Goal: Task Accomplishment & Management: Complete application form

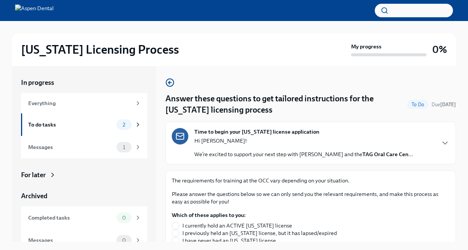
scroll to position [75, 0]
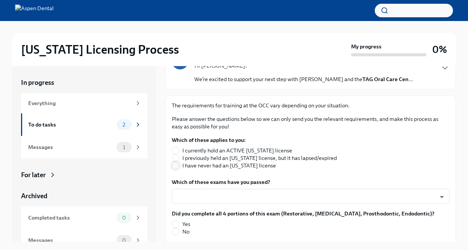
click at [175, 166] on input "I have never had an [US_STATE] license" at bounding box center [175, 165] width 7 height 7
radio input "true"
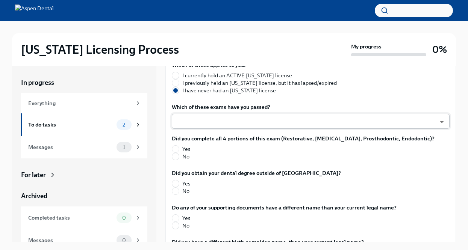
click at [282, 124] on body "[US_STATE] Licensing Process My progress 0% In progress Everything To do tasks …" at bounding box center [234, 131] width 468 height 263
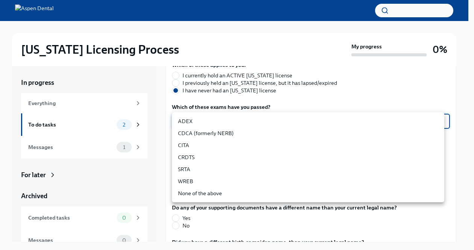
click at [222, 121] on li "ADEX" at bounding box center [308, 121] width 272 height 12
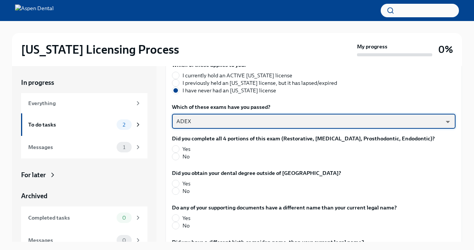
type input "pxo-W3vNi"
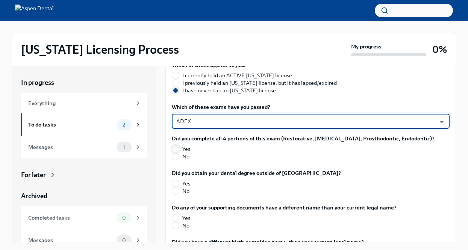
click at [175, 148] on input "Yes" at bounding box center [175, 149] width 7 height 7
radio input "true"
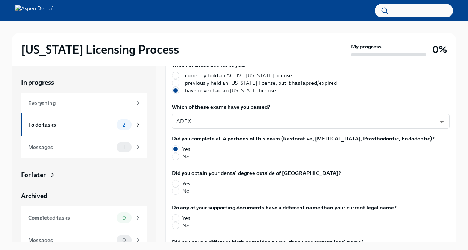
scroll to position [188, 0]
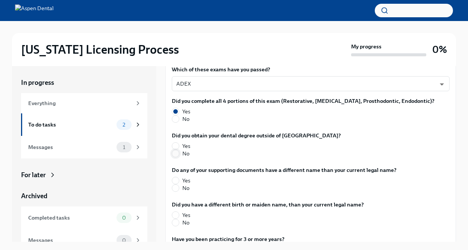
click at [176, 154] on input "No" at bounding box center [175, 153] width 7 height 7
radio input "true"
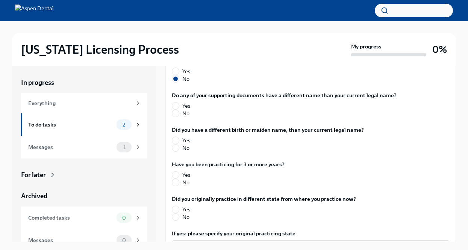
scroll to position [263, 0]
click at [175, 113] on input "No" at bounding box center [175, 113] width 7 height 7
radio input "true"
click at [174, 147] on input "No" at bounding box center [175, 147] width 7 height 7
radio input "true"
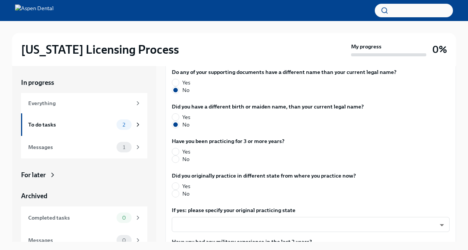
scroll to position [301, 0]
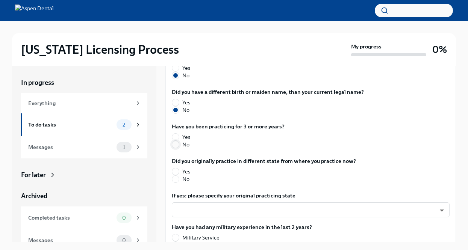
click at [175, 145] on input "No" at bounding box center [175, 144] width 7 height 7
radio input "true"
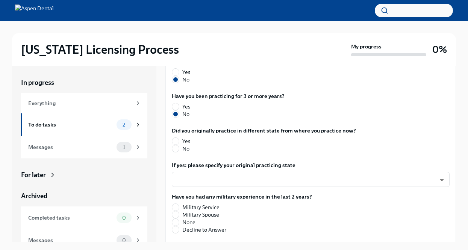
scroll to position [338, 0]
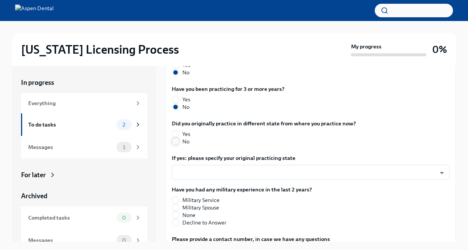
click at [175, 143] on input "No" at bounding box center [175, 141] width 7 height 7
radio input "true"
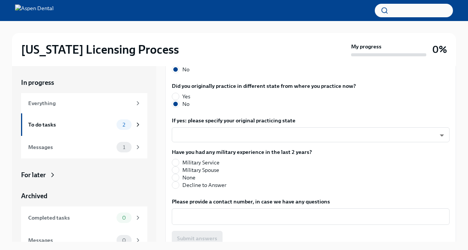
scroll to position [386, 0]
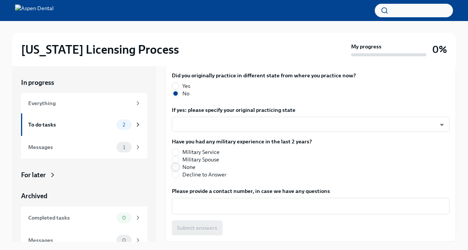
click at [176, 166] on input "None" at bounding box center [175, 167] width 7 height 7
radio input "true"
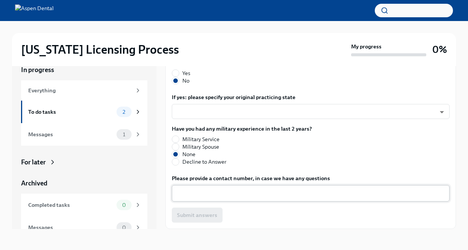
click at [238, 192] on textarea "Please provide a contact number, in case we have any questions" at bounding box center [310, 193] width 269 height 9
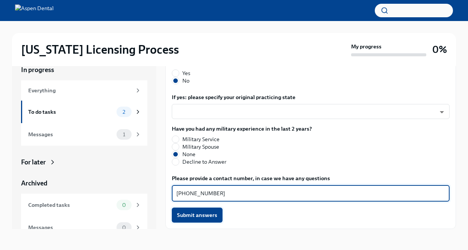
type textarea "[PHONE_NUMBER]"
click at [201, 217] on span "Submit answers" at bounding box center [197, 216] width 40 height 8
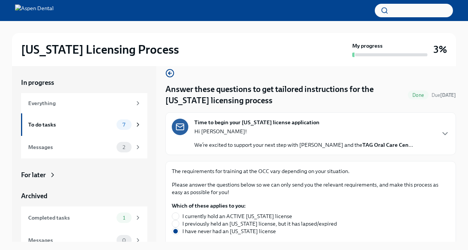
scroll to position [0, 0]
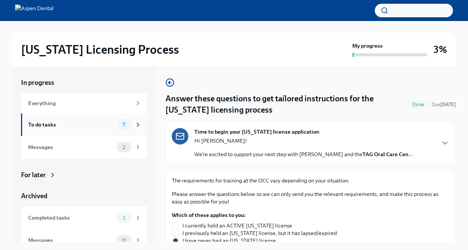
click at [100, 130] on div "To do tasks 7" at bounding box center [84, 125] width 113 height 11
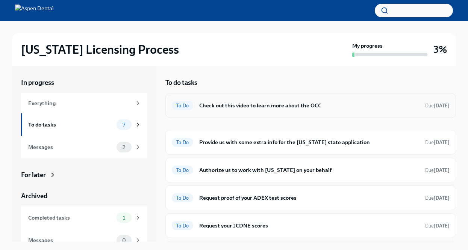
click at [261, 103] on h6 "Check out this video to learn more about the OCC" at bounding box center [309, 105] width 220 height 8
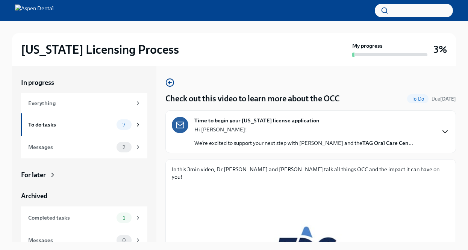
click at [440, 131] on icon "button" at bounding box center [444, 131] width 9 height 9
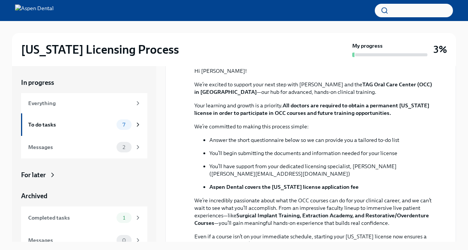
scroll to position [113, 0]
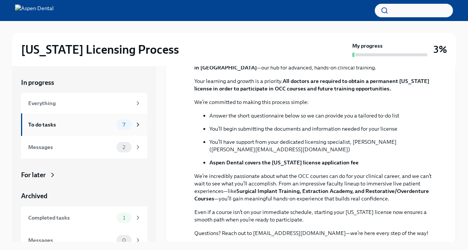
click at [83, 126] on div "To do tasks" at bounding box center [70, 125] width 85 height 8
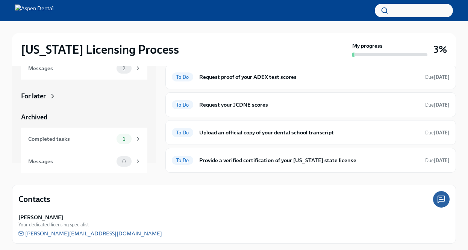
scroll to position [72, 0]
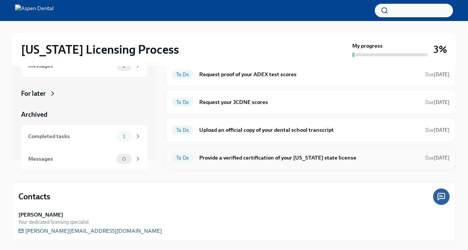
click at [244, 152] on div "To Do Provide a verified certification of your [US_STATE] state license Due [DA…" at bounding box center [311, 158] width 278 height 12
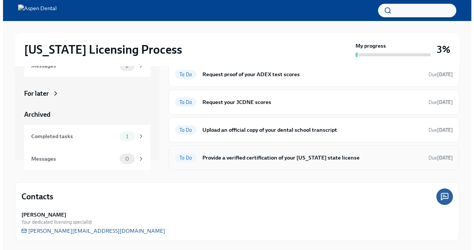
scroll to position [13, 0]
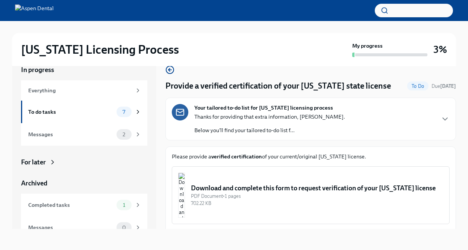
click at [274, 184] on div "Download and complete this form to request verification of your [US_STATE] lice…" at bounding box center [317, 188] width 252 height 9
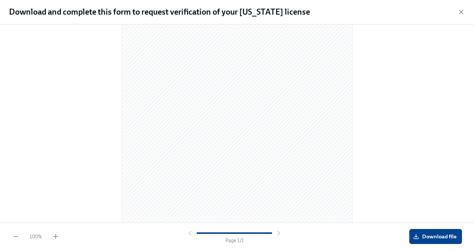
scroll to position [0, 0]
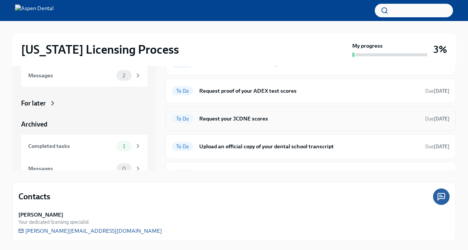
scroll to position [52, 0]
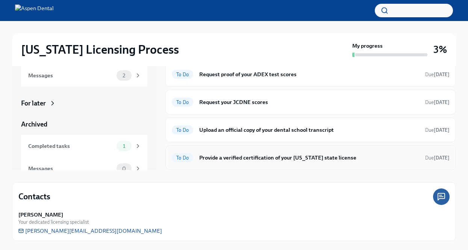
click at [249, 156] on h6 "Provide a verified certification of your [US_STATE] state license" at bounding box center [309, 158] width 220 height 8
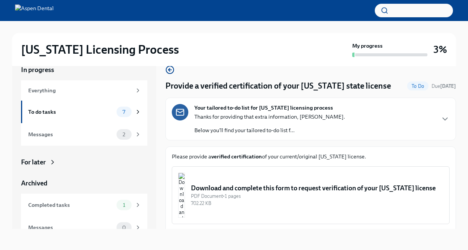
click at [339, 121] on div "Your tailored to-do list for [US_STATE] licensing process Thanks for providing …" at bounding box center [311, 119] width 278 height 30
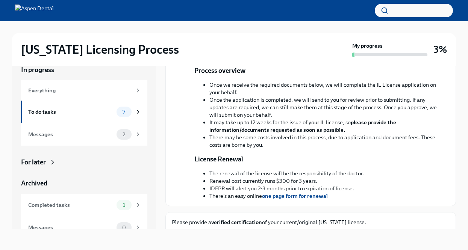
scroll to position [0, 0]
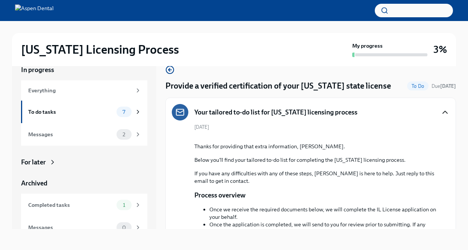
click at [440, 113] on icon "button" at bounding box center [444, 112] width 9 height 9
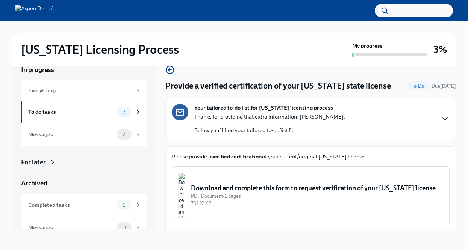
click at [159, 128] on div "In progress Everything To do tasks 7 Messages 2 For later Archived Completed ta…" at bounding box center [234, 141] width 444 height 176
click at [263, 184] on div "Download and complete this form to request verification of your [US_STATE] lice…" at bounding box center [317, 188] width 252 height 9
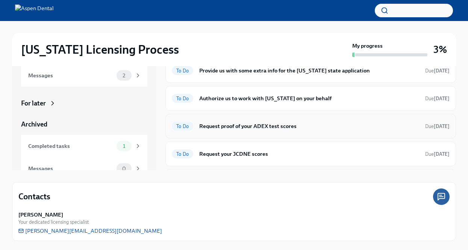
scroll to position [52, 0]
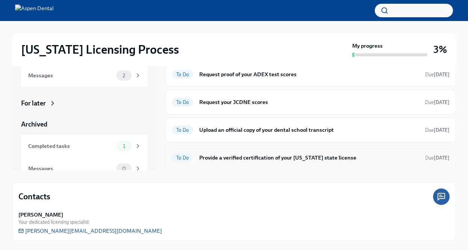
click at [250, 158] on h6 "Provide a verified certification of your [US_STATE] state license" at bounding box center [309, 158] width 220 height 8
